Goal: Task Accomplishment & Management: Manage account settings

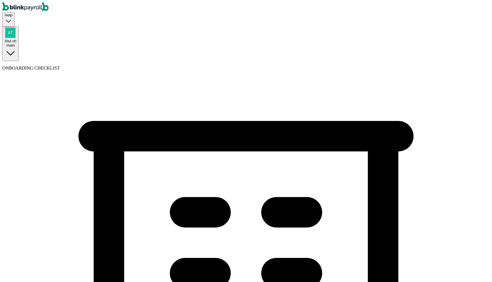
select select "Sole proprietorship"
select select "Auto or Machine Repair"
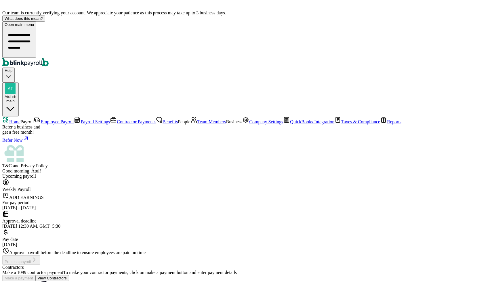
click at [41, 119] on span "Employee Payroll" at bounding box center [57, 121] width 33 height 5
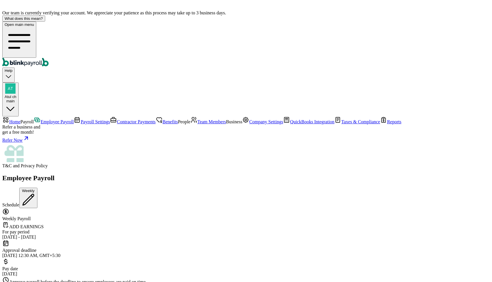
click at [12, 69] on span "Help" at bounding box center [9, 71] width 8 height 4
click at [16, 99] on div "main" at bounding box center [11, 101] width 12 height 4
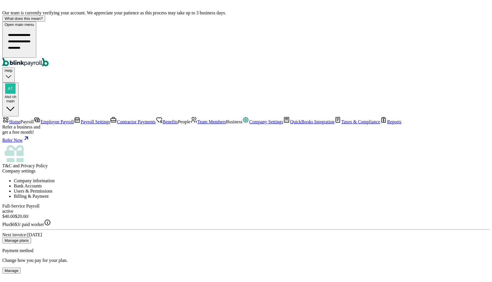
click at [20, 119] on span "Home" at bounding box center [14, 121] width 11 height 5
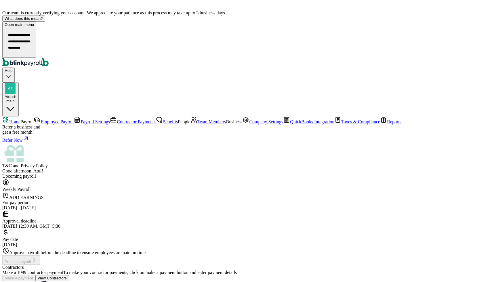
click at [41, 119] on span "Employee Payroll" at bounding box center [57, 121] width 33 height 5
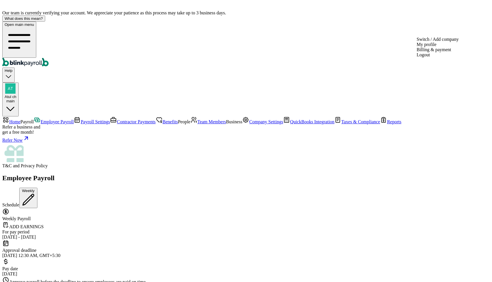
click at [16, 95] on div "Atul ch main" at bounding box center [11, 99] width 12 height 9
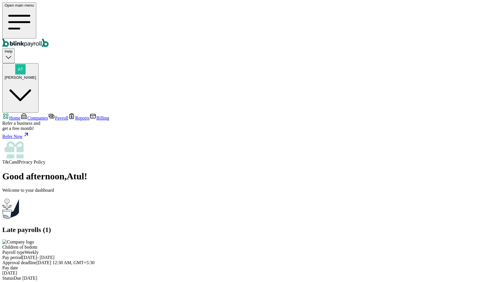
click at [33, 113] on nav "Home Companies Payroll Reports Billing Refer a business and get a free month! R…" at bounding box center [246, 139] width 488 height 52
click at [37, 116] on span "Companies" at bounding box center [37, 118] width 21 height 5
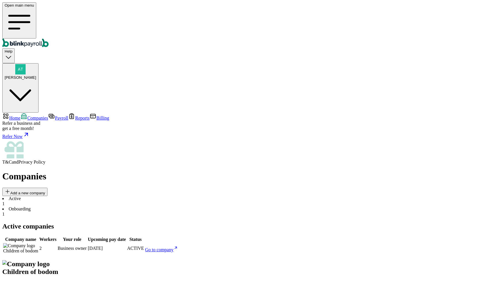
click at [55, 116] on span "Payroll" at bounding box center [61, 118] width 13 height 5
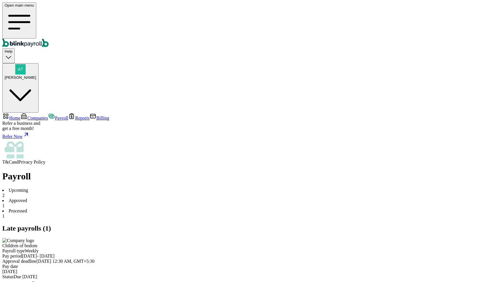
click at [75, 116] on span "Reports" at bounding box center [82, 118] width 14 height 5
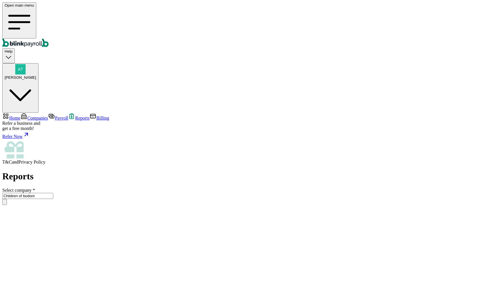
click at [53, 193] on input "Children of bodom" at bounding box center [27, 196] width 51 height 6
click at [112, 215] on li "Testing dash" at bounding box center [252, 217] width 476 height 5
type input "Testing dash"
click at [90, 116] on link "Billing" at bounding box center [100, 118] width 20 height 5
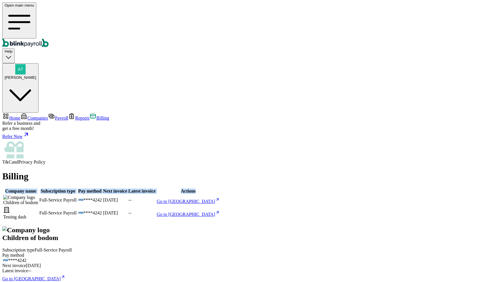
drag, startPoint x: 82, startPoint y: 56, endPoint x: 342, endPoint y: 58, distance: 259.7
click at [220, 189] on tr "Company name Subscription type Pay method Next invoice Latest invoice Actions" at bounding box center [111, 192] width 217 height 6
copy tr "Company name Subscription type Pay method Next invoice Latest invoice Actions"
click at [430, 171] on main "Billing Company name Subscription type Pay method Next invoice Latest invoice A…" at bounding box center [246, 257] width 488 height 172
click at [36, 75] on span "Atul Chauhan" at bounding box center [21, 77] width 32 height 4
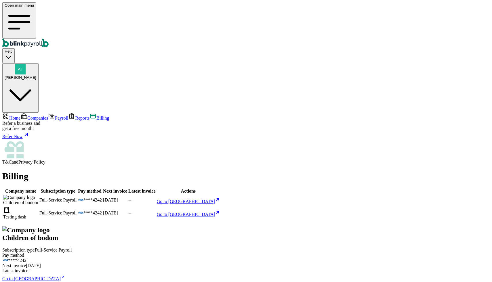
click at [33, 116] on link "Companies" at bounding box center [34, 118] width 28 height 5
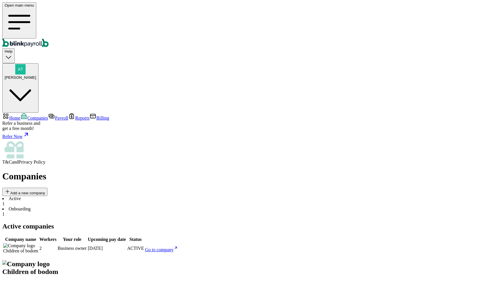
click at [178, 248] on link "Go to company" at bounding box center [161, 250] width 33 height 5
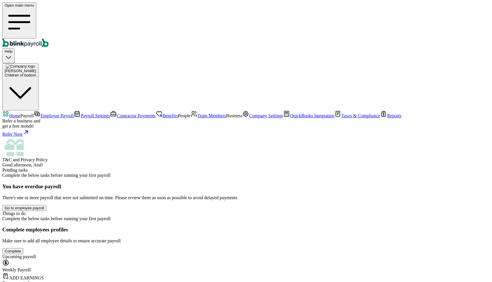
click at [34, 113] on link "Employee Payroll" at bounding box center [54, 115] width 40 height 5
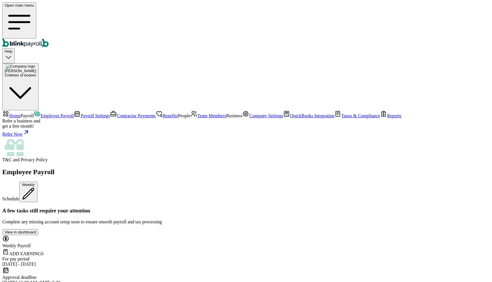
scroll to position [75, 0]
click at [272, 249] on div at bounding box center [246, 249] width 488 height 0
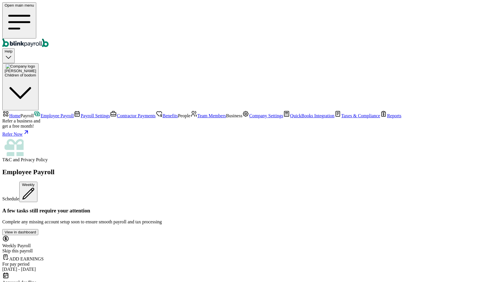
click at [228, 235] on div "Weekly Payroll Skip this payroll" at bounding box center [246, 244] width 488 height 18
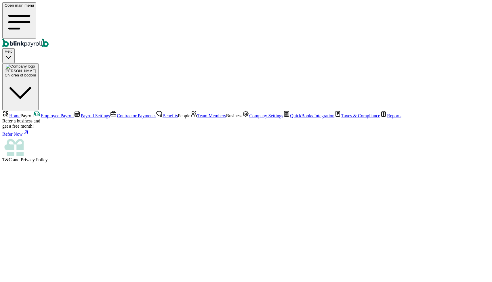
select select "direct_deposit"
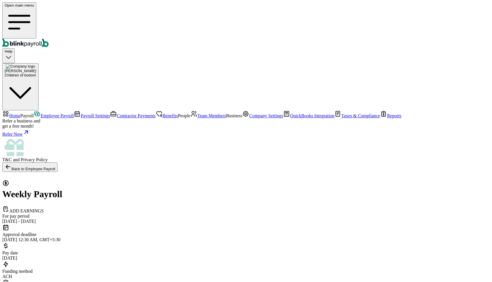
type input "10"
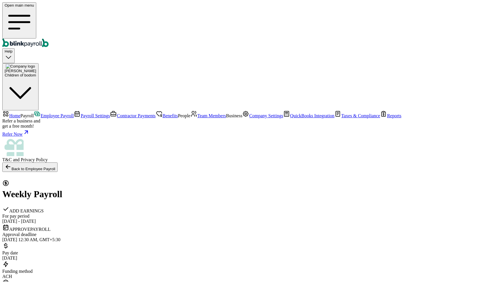
scroll to position [121, 0]
